Goal: Task Accomplishment & Management: Use online tool/utility

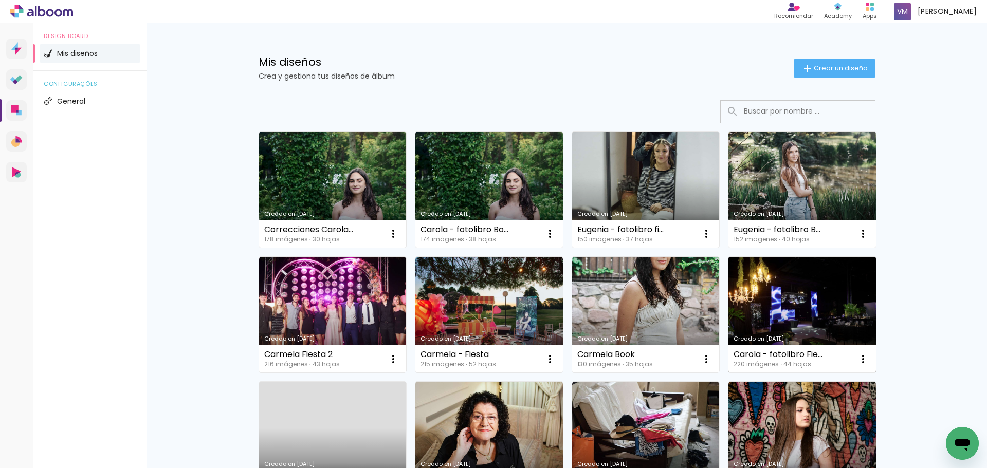
click at [831, 316] on link "Creado en [DATE]" at bounding box center [802, 315] width 148 height 116
